Goal: Transaction & Acquisition: Register for event/course

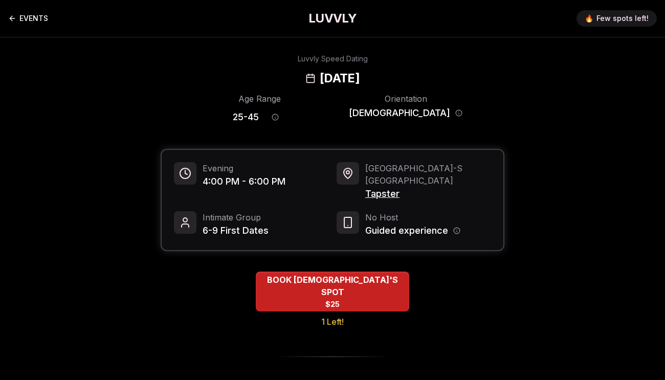
drag, startPoint x: 47, startPoint y: 21, endPoint x: 39, endPoint y: 21, distance: 7.7
click at [47, 21] on link "EVENTS" at bounding box center [28, 18] width 40 height 20
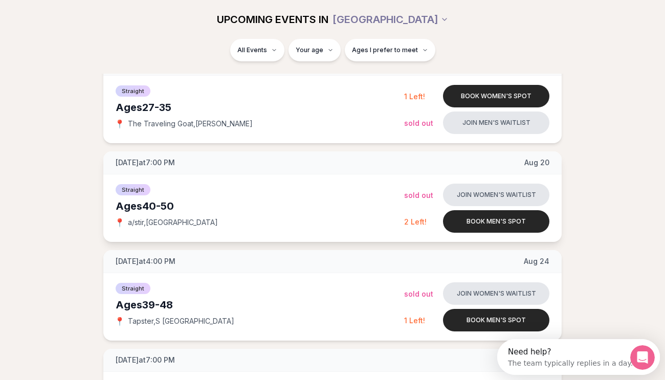
scroll to position [262, 0]
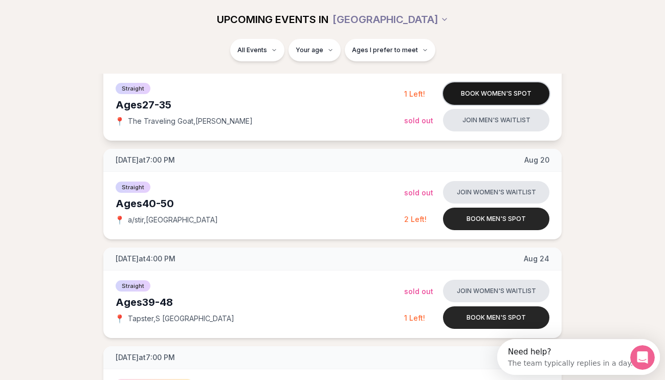
click at [462, 90] on button "Book women's spot" at bounding box center [496, 93] width 106 height 22
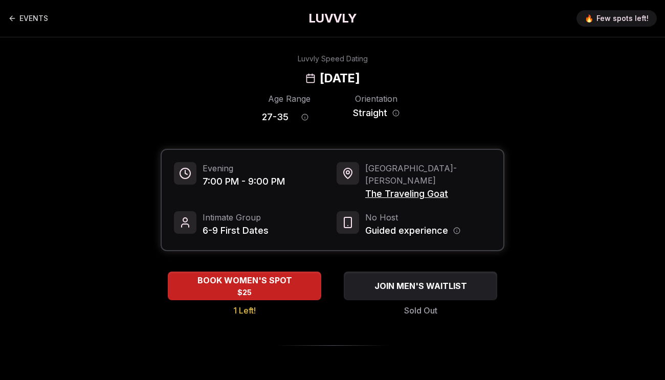
click at [410, 187] on span "The Traveling Goat" at bounding box center [428, 194] width 126 height 14
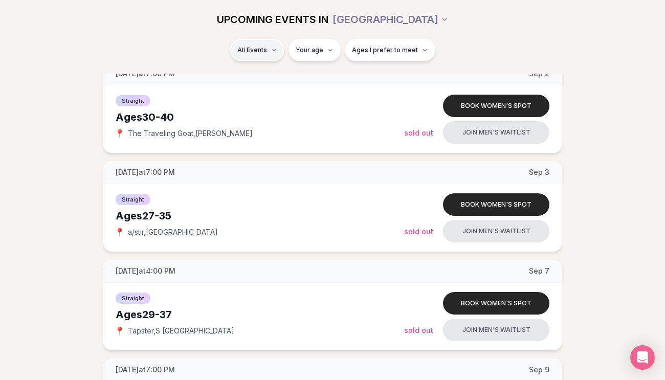
scroll to position [908, 0]
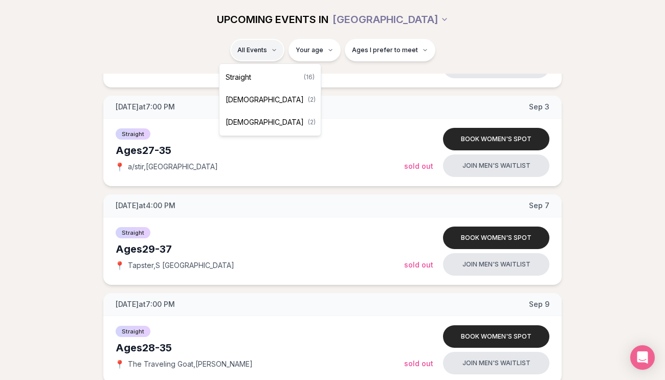
click at [266, 51] on html "Back to home luvvly LOW-PRESSURE SPEED DATING How it Works 💗 3,000 + monthly fi…" at bounding box center [332, 323] width 665 height 2463
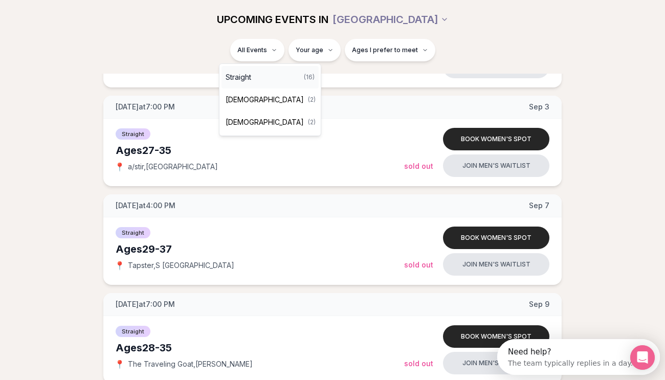
scroll to position [0, 0]
drag, startPoint x: 261, startPoint y: 78, endPoint x: 310, endPoint y: 54, distance: 54.7
click at [261, 78] on div "Straight ( 16 )" at bounding box center [269, 77] width 97 height 22
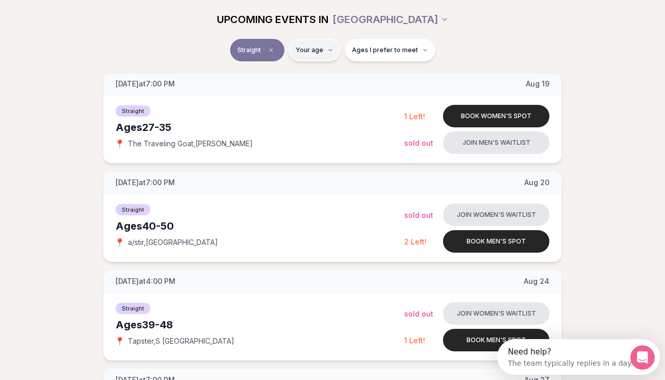
scroll to position [142, 0]
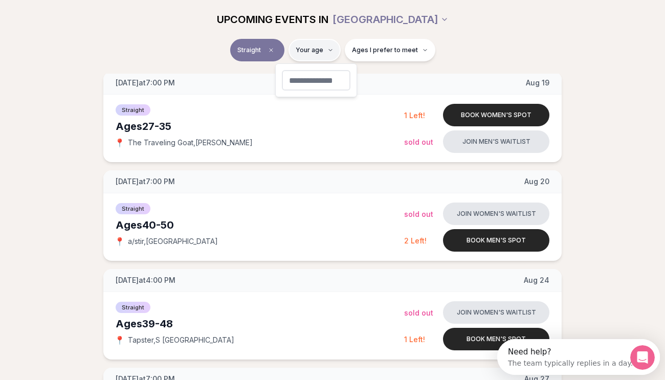
type input "**"
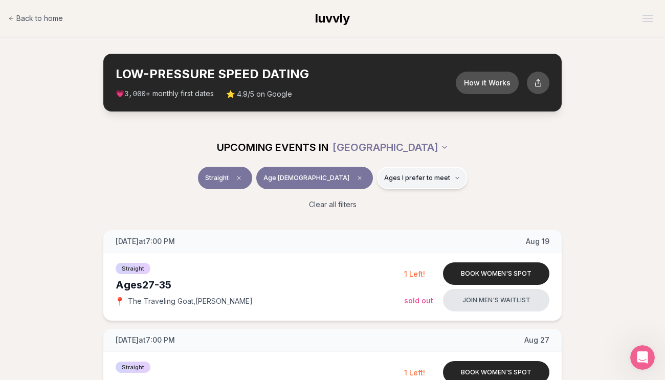
click at [386, 179] on span "Ages I prefer to meet" at bounding box center [417, 178] width 66 height 8
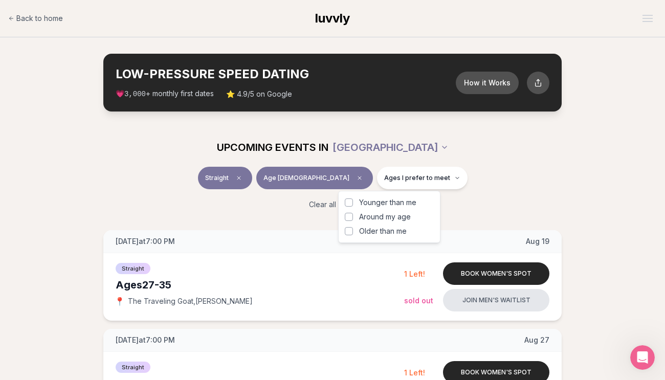
drag, startPoint x: 358, startPoint y: 216, endPoint x: 358, endPoint y: 222, distance: 6.1
click at [359, 217] on span "Around my age" at bounding box center [385, 217] width 52 height 10
click at [353, 217] on button "Around my age" at bounding box center [349, 217] width 8 height 8
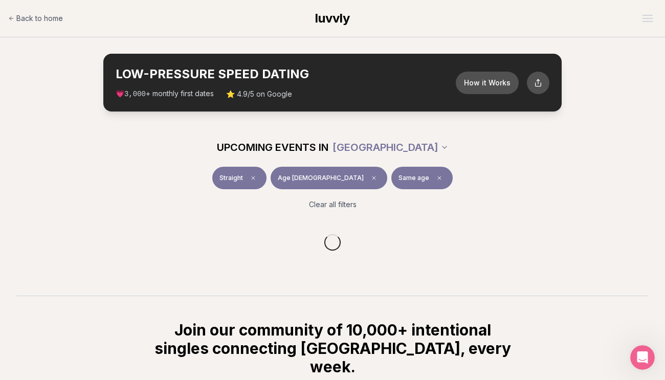
click at [446, 164] on div "UPCOMING EVENTS IN [GEOGRAPHIC_DATA]" at bounding box center [332, 147] width 589 height 39
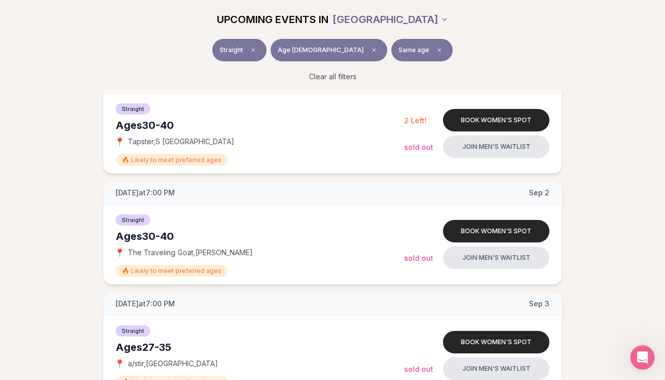
scroll to position [384, 0]
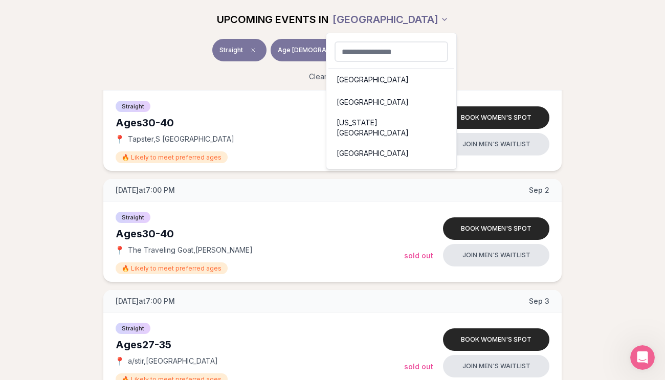
click at [365, 128] on div "[US_STATE][GEOGRAPHIC_DATA]" at bounding box center [391, 128] width 126 height 29
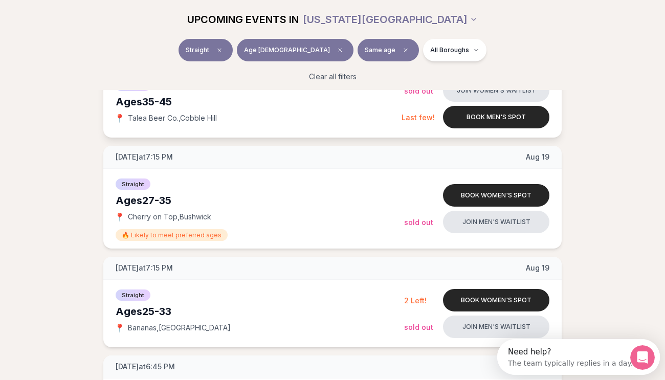
scroll to position [186, 0]
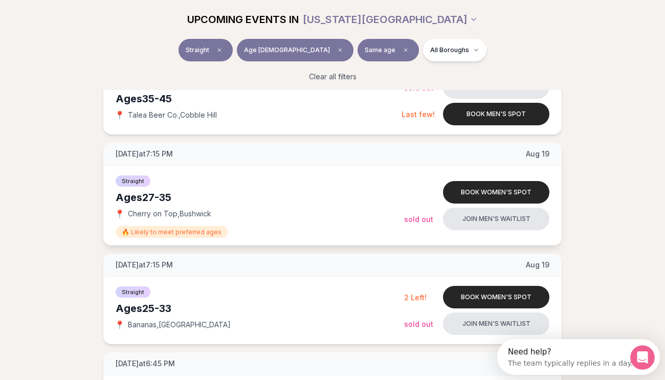
click at [153, 198] on div "Ages [DEMOGRAPHIC_DATA]" at bounding box center [260, 197] width 288 height 14
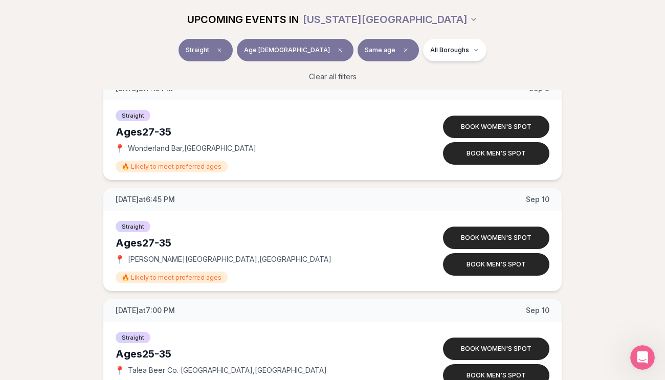
scroll to position [2438, 0]
